Goal: Information Seeking & Learning: Learn about a topic

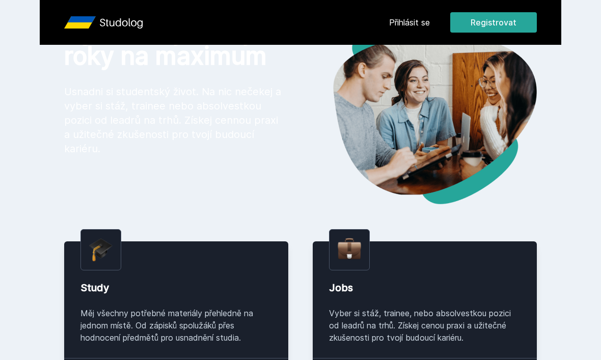
click at [427, 20] on link "Přihlásit se" at bounding box center [409, 22] width 41 height 12
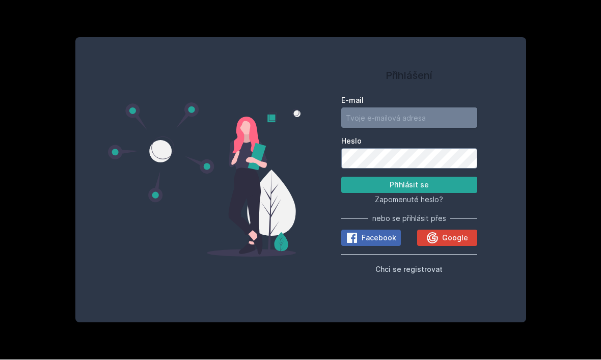
click at [440, 108] on input "E-mail" at bounding box center [409, 118] width 136 height 20
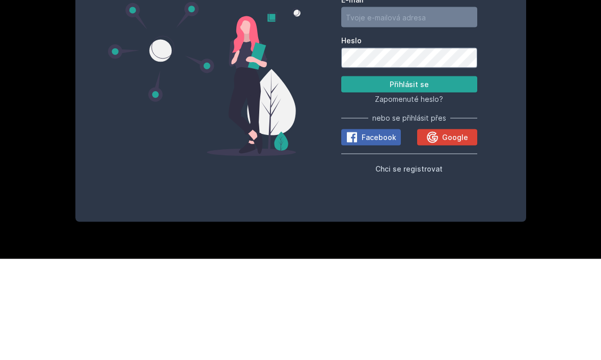
click at [448, 233] on span "Google" at bounding box center [455, 238] width 26 height 10
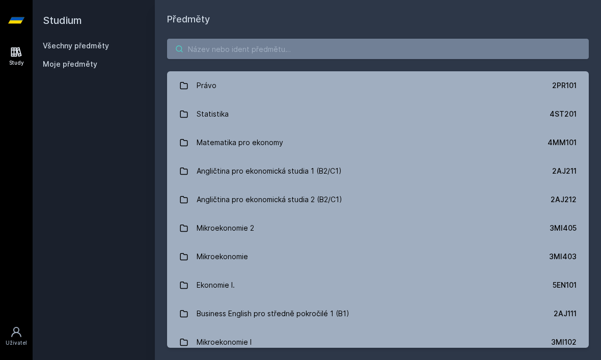
click at [467, 52] on input "search" at bounding box center [378, 49] width 422 height 20
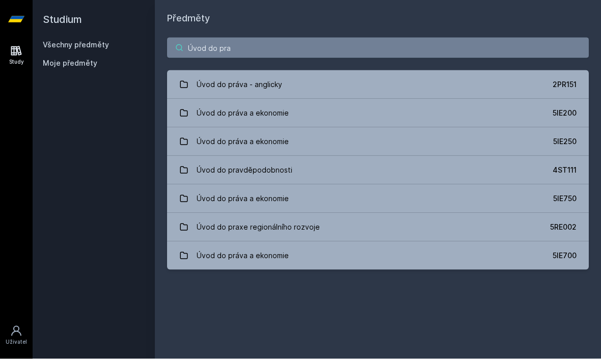
type input "Úvod do pra"
click at [552, 138] on link "Úvod do práva a ekonomie 5IE250" at bounding box center [378, 142] width 422 height 29
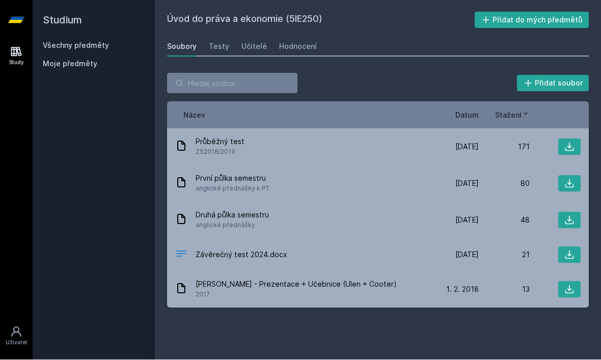
click at [477, 113] on span "Datum" at bounding box center [466, 115] width 23 height 11
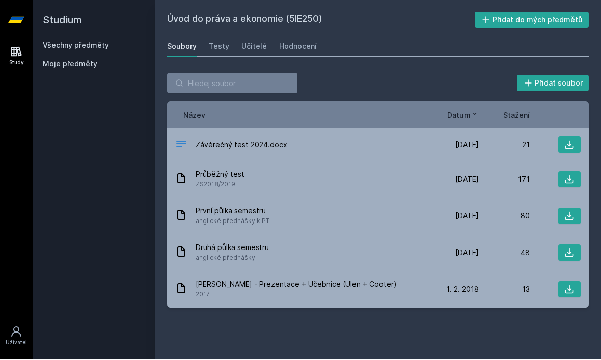
click at [568, 144] on icon at bounding box center [569, 145] width 10 height 10
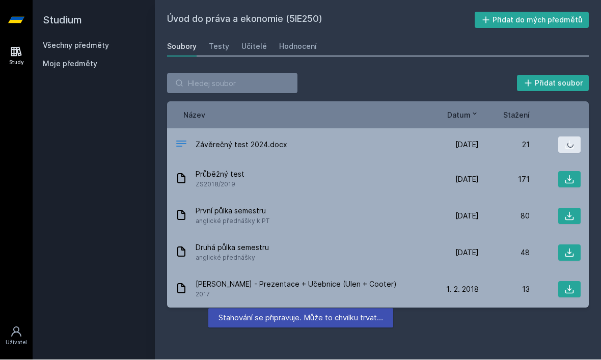
click at [567, 142] on icon at bounding box center [569, 145] width 10 height 10
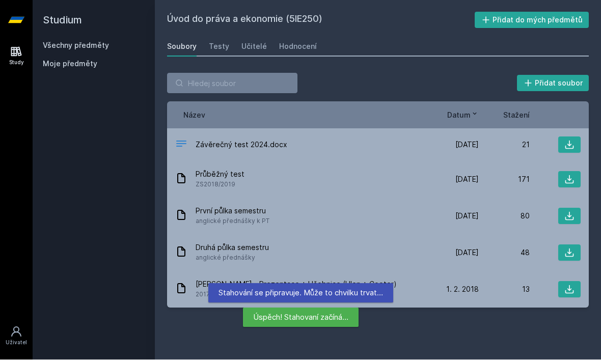
scroll to position [34, 0]
